Goal: Information Seeking & Learning: Check status

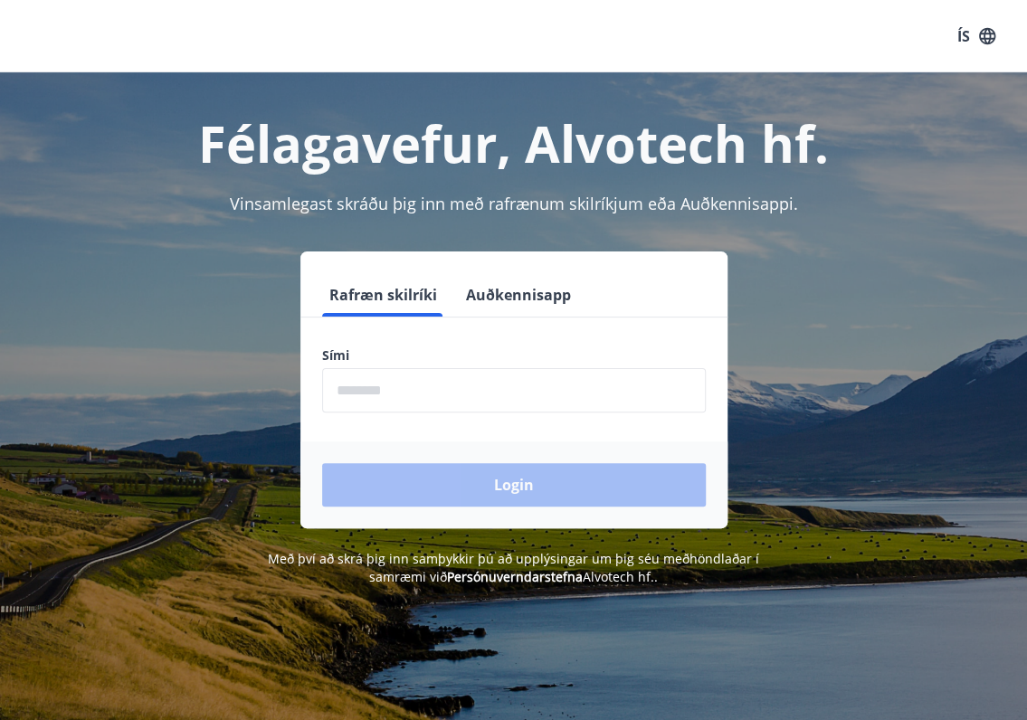
click at [519, 394] on input "phone" at bounding box center [514, 390] width 384 height 44
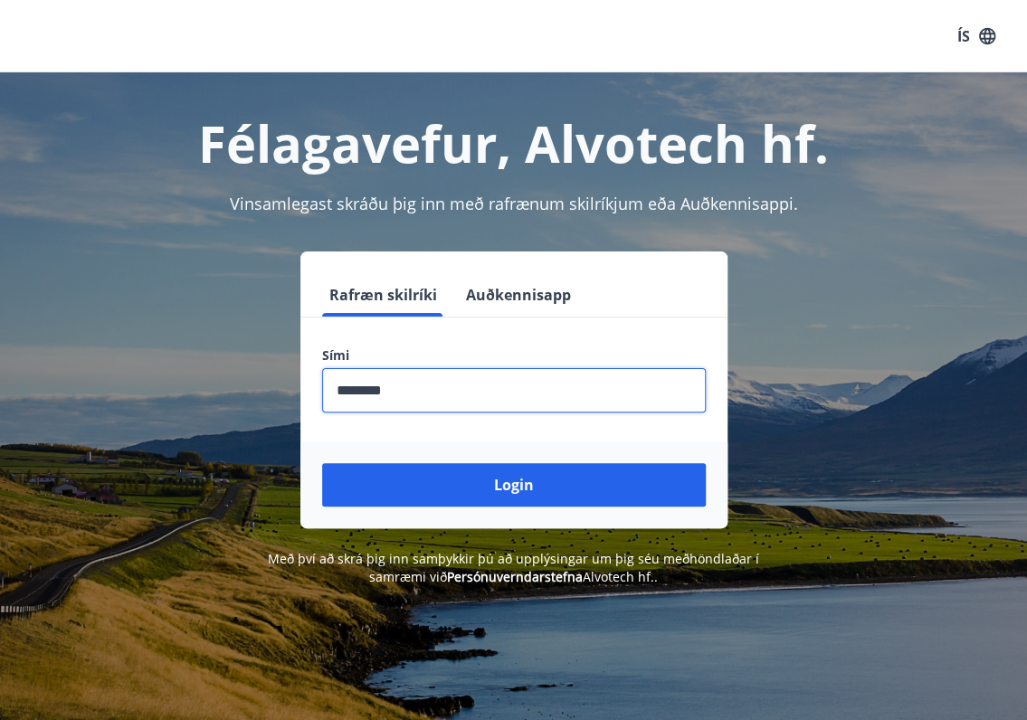
type input "********"
click at [322, 463] on button "Login" at bounding box center [514, 484] width 384 height 43
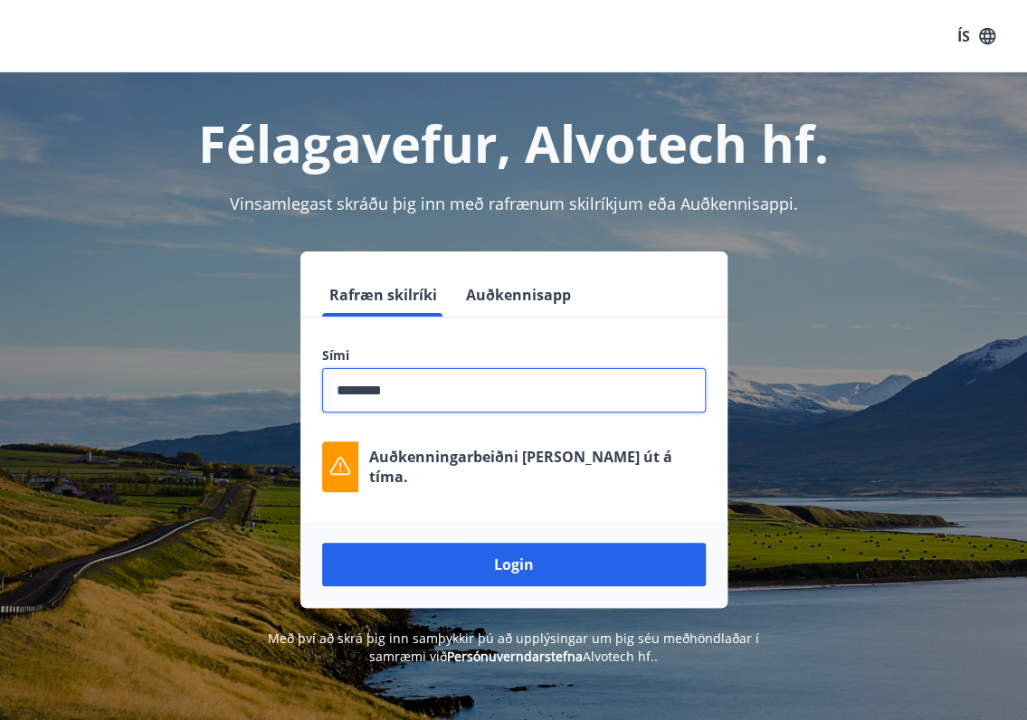
click at [322, 543] on button "Login" at bounding box center [514, 564] width 384 height 43
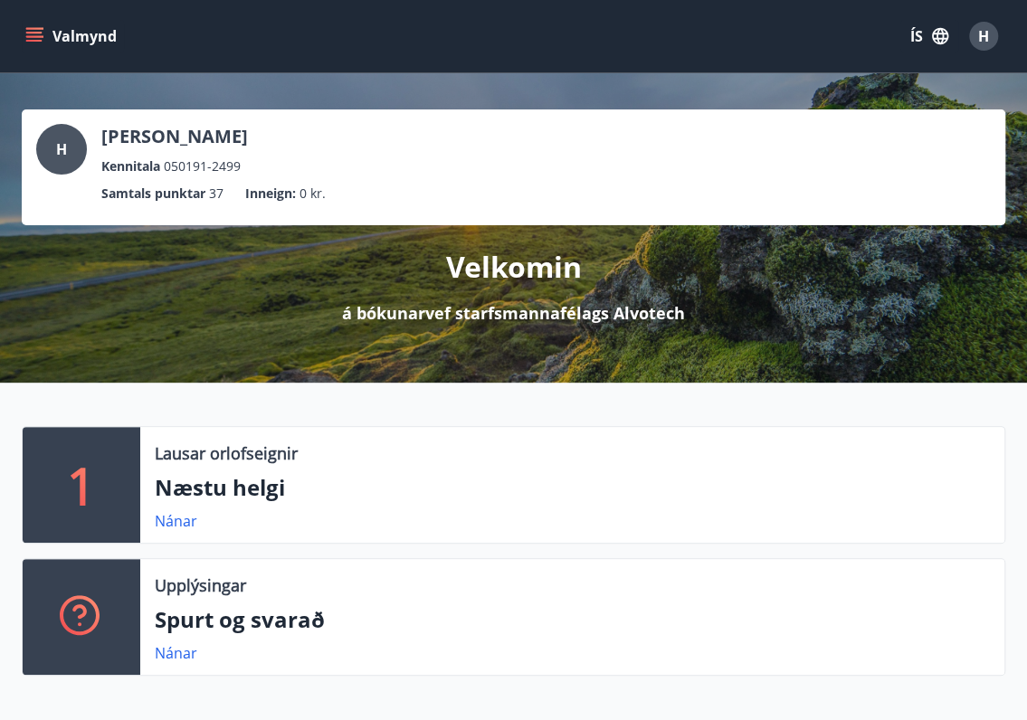
click at [54, 24] on button "Valmynd" at bounding box center [73, 36] width 102 height 33
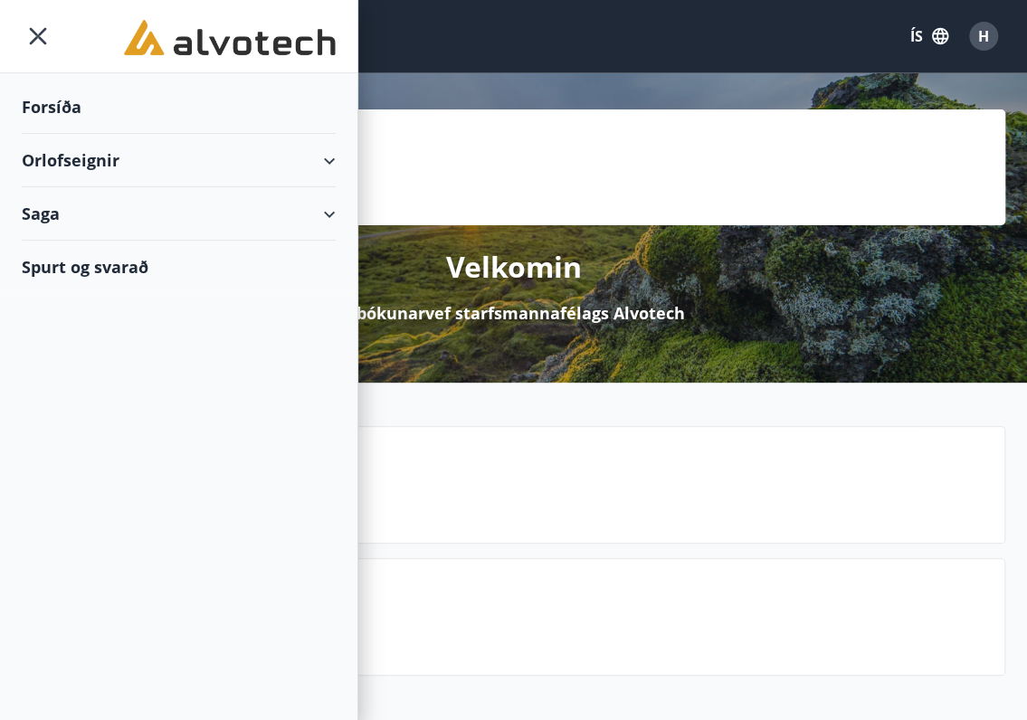
click at [226, 196] on div "Saga" at bounding box center [179, 213] width 314 height 53
click at [119, 254] on div "Bókanir" at bounding box center [178, 260] width 285 height 38
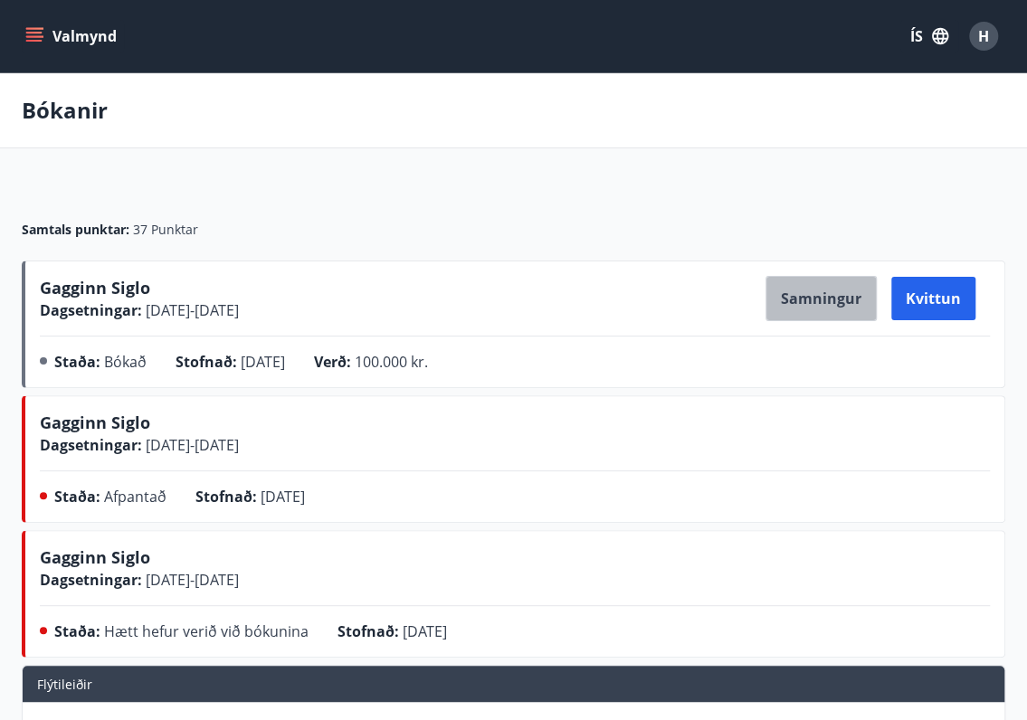
click at [840, 305] on button "Samningur" at bounding box center [820, 298] width 111 height 45
click at [43, 23] on button "Valmynd" at bounding box center [73, 36] width 102 height 33
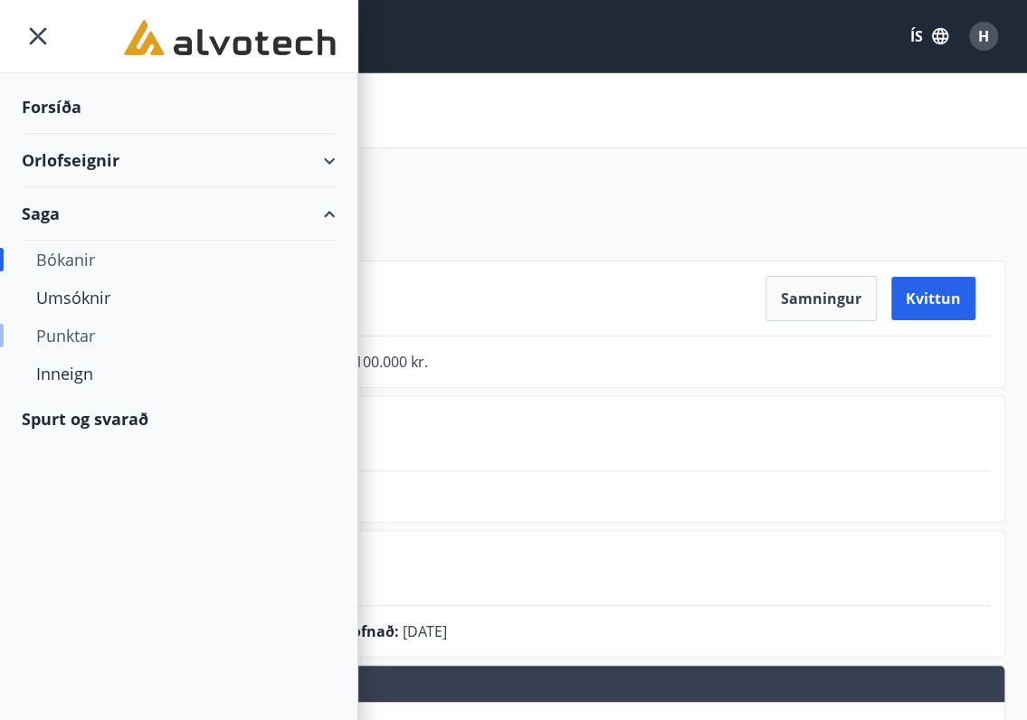
click at [79, 334] on div "Punktar" at bounding box center [178, 336] width 285 height 38
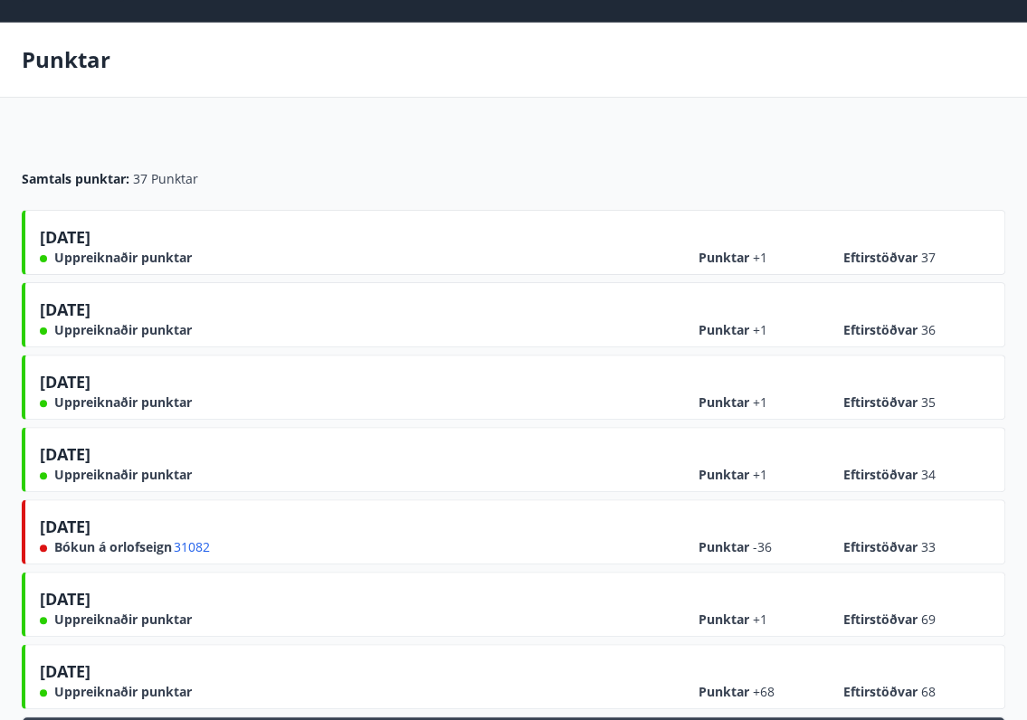
scroll to position [90, 0]
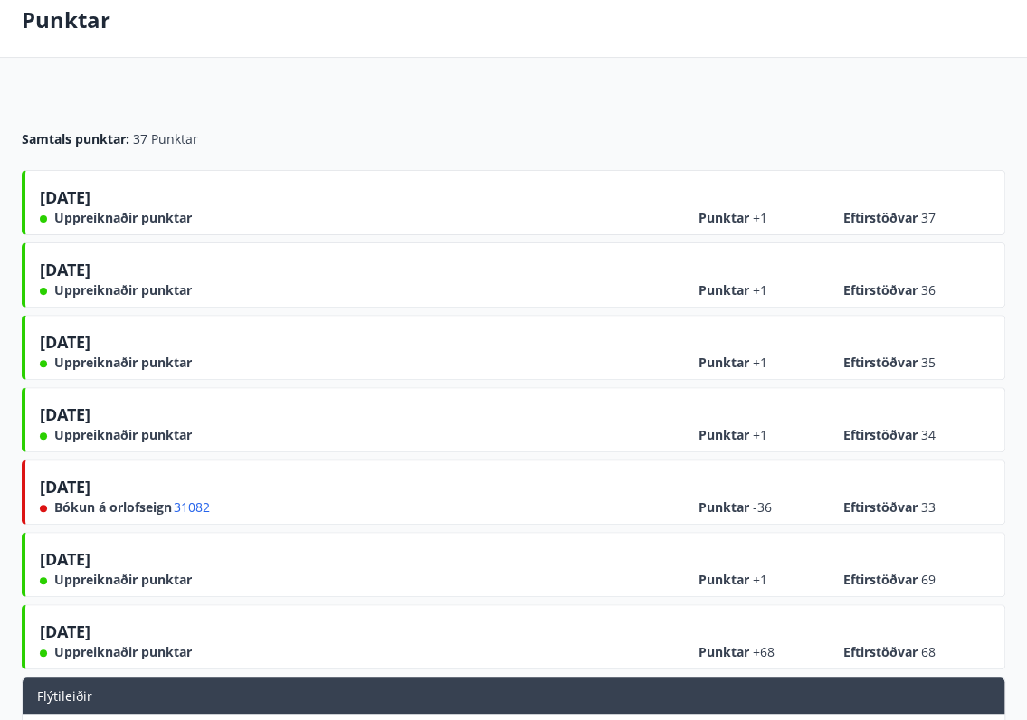
click at [337, 143] on div "Samtals punktar : 37 Punktar" at bounding box center [513, 139] width 983 height 18
click at [193, 505] on span "31082" at bounding box center [192, 507] width 36 height 18
click at [90, 482] on span "30.04.2025" at bounding box center [65, 490] width 51 height 29
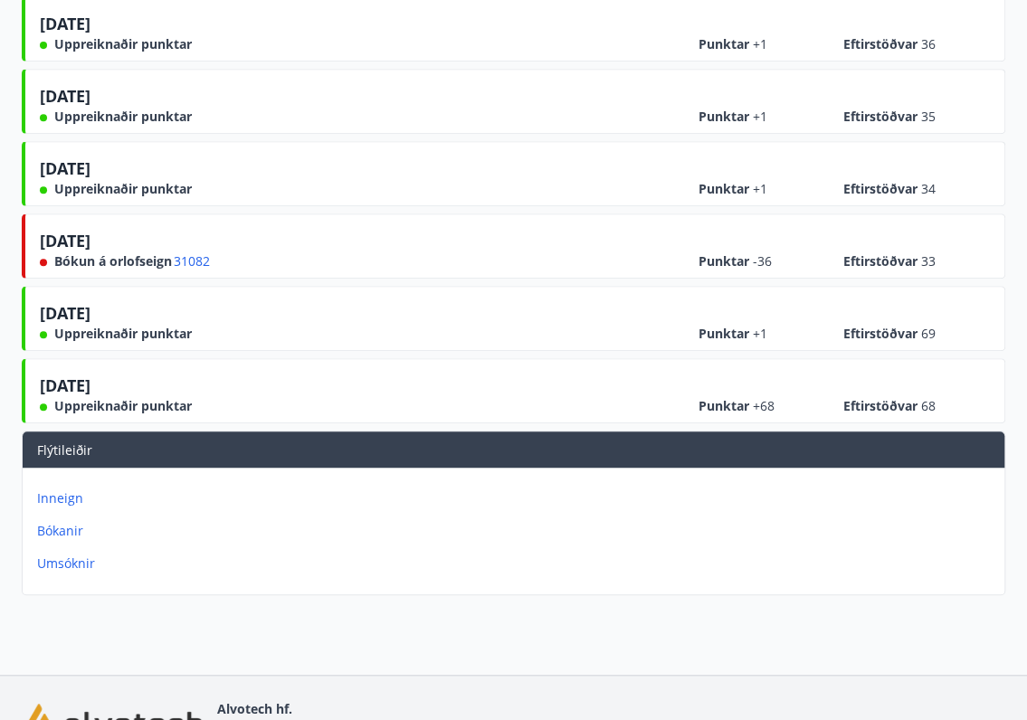
scroll to position [362, 0]
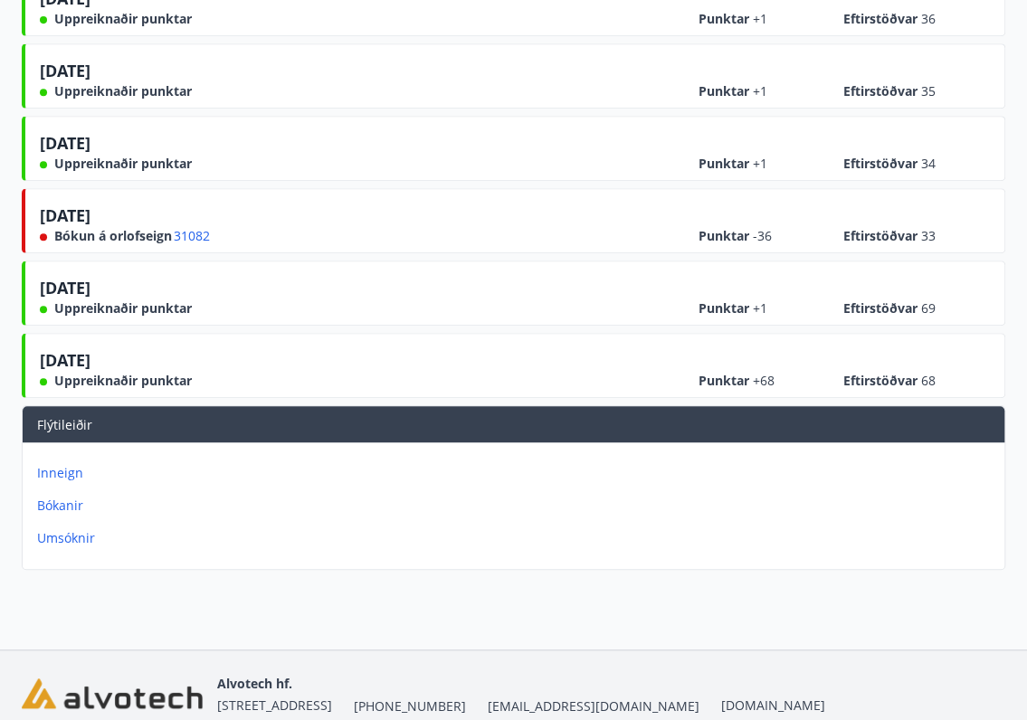
click at [51, 498] on p "Bókanir" at bounding box center [517, 506] width 960 height 18
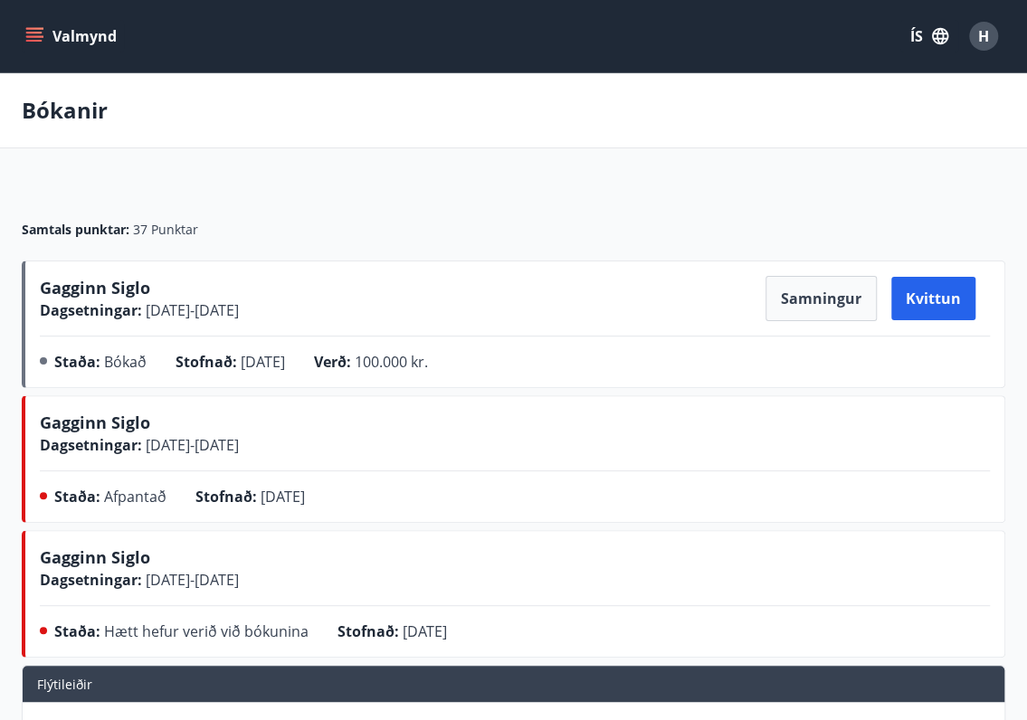
click at [368, 147] on div "Bókanir" at bounding box center [513, 110] width 1027 height 75
click at [937, 38] on icon "button" at bounding box center [940, 36] width 16 height 16
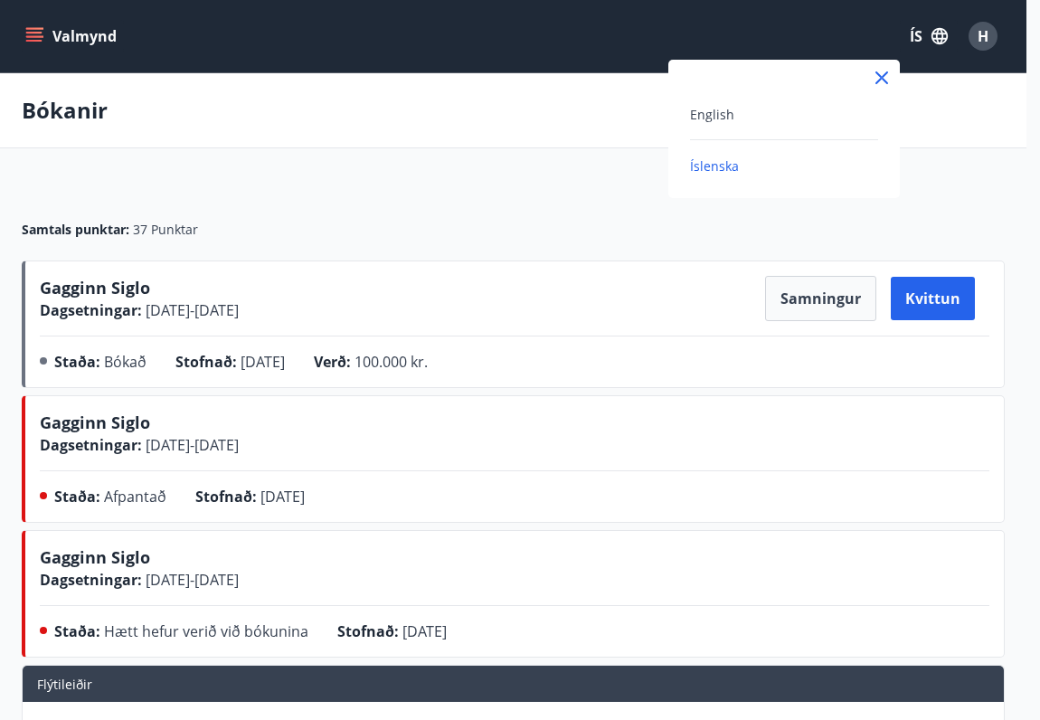
click at [993, 35] on div at bounding box center [520, 360] width 1040 height 720
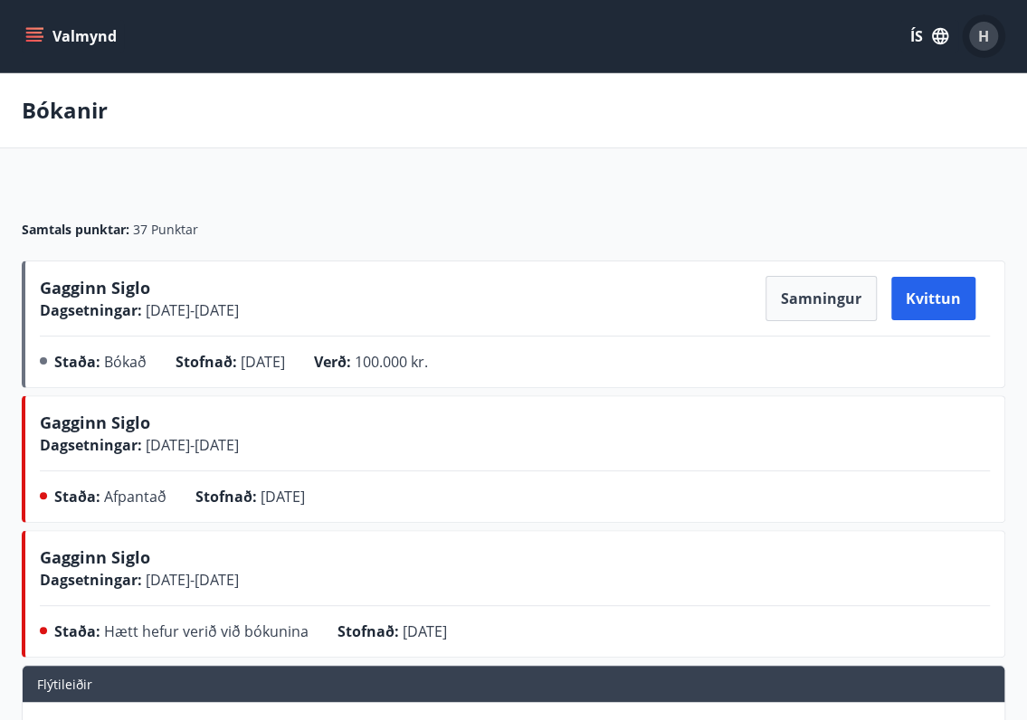
click at [993, 35] on div "H" at bounding box center [983, 36] width 29 height 29
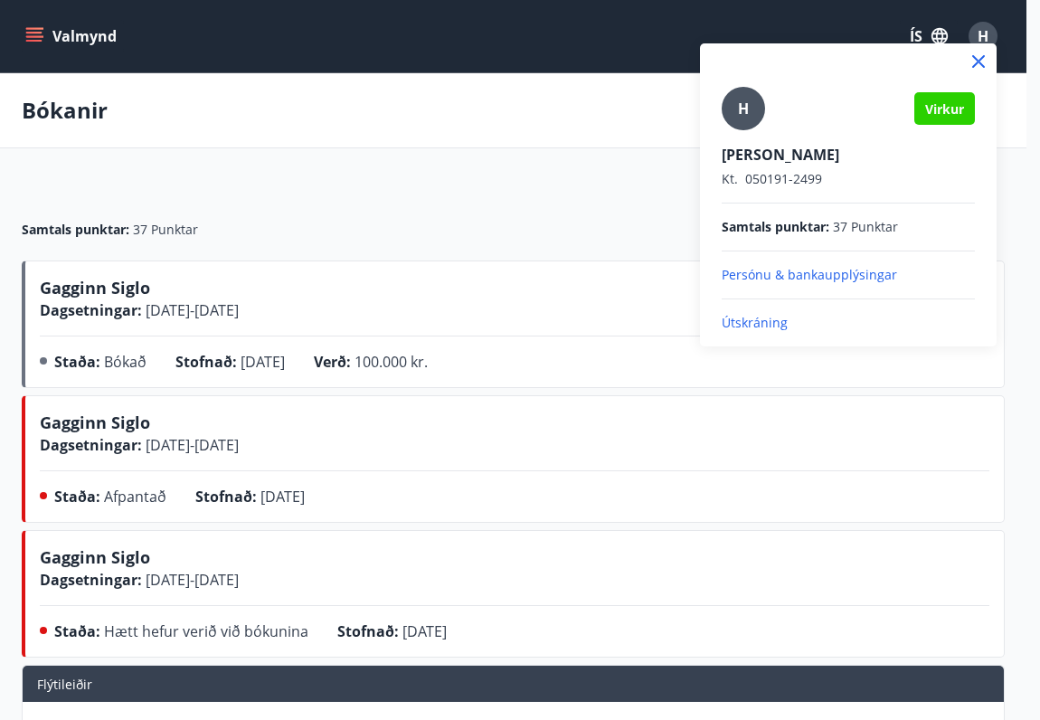
click at [274, 296] on div at bounding box center [520, 360] width 1040 height 720
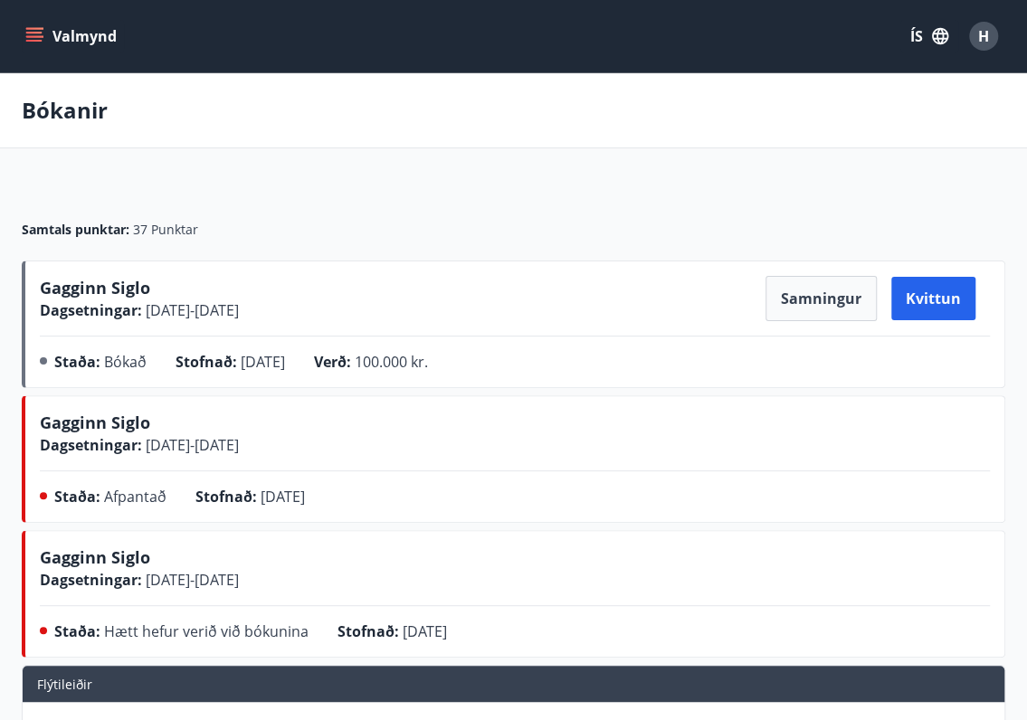
drag, startPoint x: 246, startPoint y: 352, endPoint x: 270, endPoint y: 349, distance: 23.7
click at [270, 351] on div "Stofnað : 16.04.2025" at bounding box center [245, 365] width 138 height 29
click at [35, 32] on icon "menu" at bounding box center [34, 33] width 16 height 2
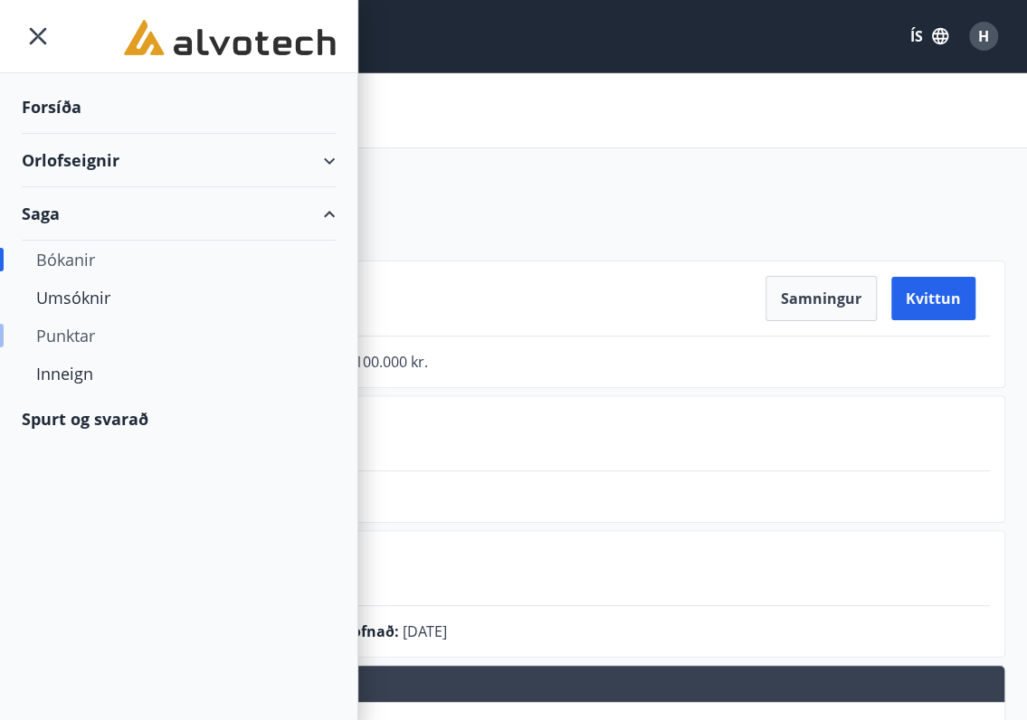
click at [73, 334] on div "Punktar" at bounding box center [178, 336] width 285 height 38
